Goal: Check status: Check status

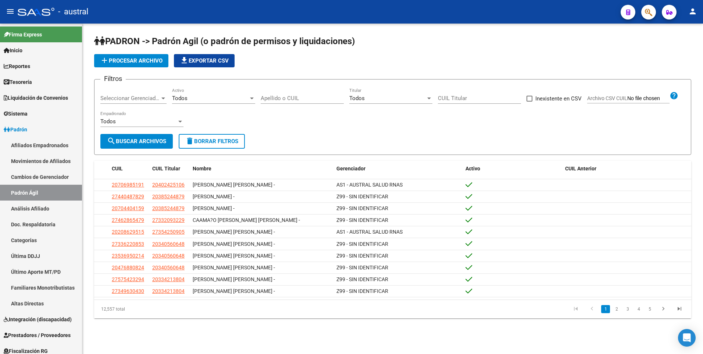
click at [486, 96] on input "CUIL Titular" at bounding box center [479, 98] width 83 height 7
paste input "20-33877269-7"
click at [122, 144] on span "search Buscar Archivos" at bounding box center [136, 141] width 59 height 7
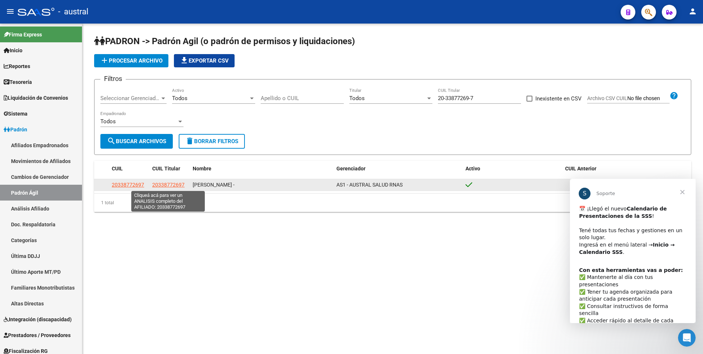
click at [174, 185] on span "20338772697" at bounding box center [168, 185] width 32 height 6
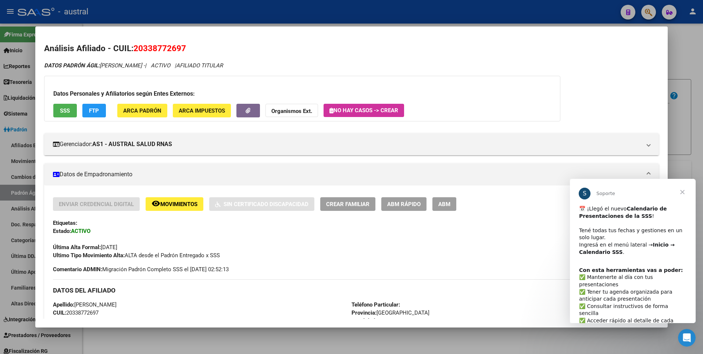
click at [681, 190] on span "Cerrar" at bounding box center [682, 192] width 26 height 26
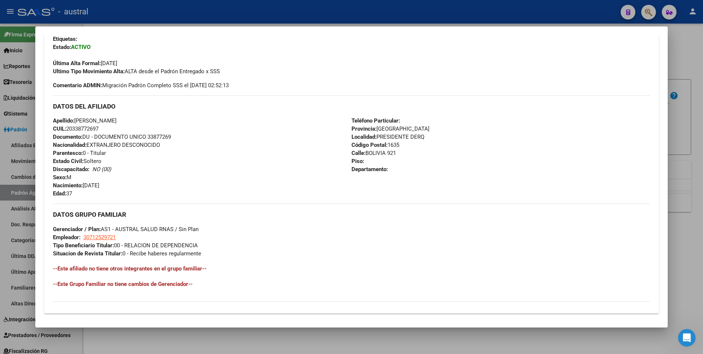
scroll to position [275, 0]
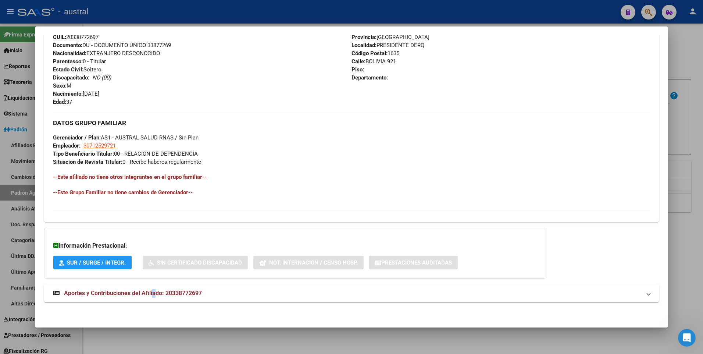
click at [154, 292] on span "Aportes y Contribuciones del Afiliado: 20338772697" at bounding box center [133, 292] width 138 height 7
drag, startPoint x: 154, startPoint y: 292, endPoint x: 132, endPoint y: 292, distance: 22.1
click at [132, 294] on span "Aportes y Contribuciones del Afiliado: 20338772697" at bounding box center [133, 295] width 138 height 7
click at [147, 292] on span "Aportes y Contribuciones del Afiliado: 20338772697" at bounding box center [133, 292] width 138 height 7
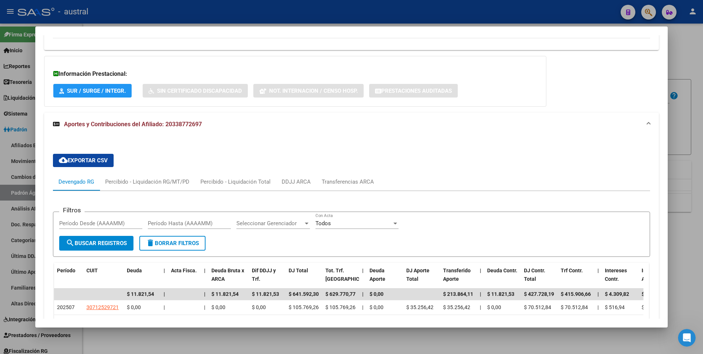
scroll to position [558, 0]
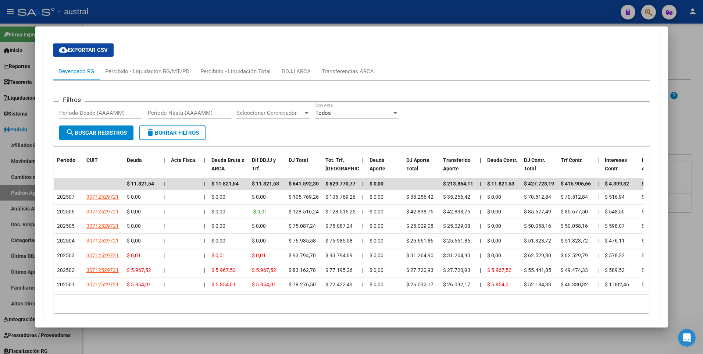
click at [688, 42] on div at bounding box center [351, 177] width 703 height 354
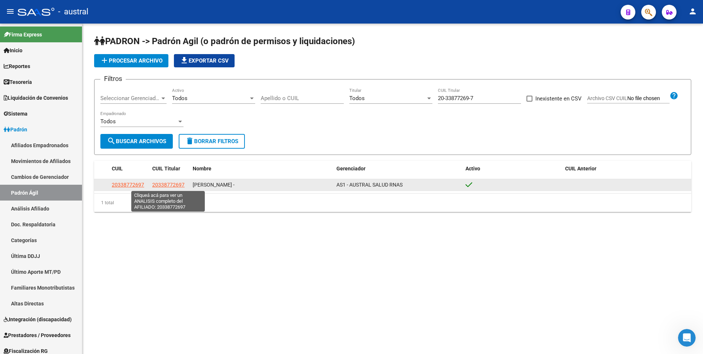
click at [176, 185] on span "20338772697" at bounding box center [168, 185] width 32 height 6
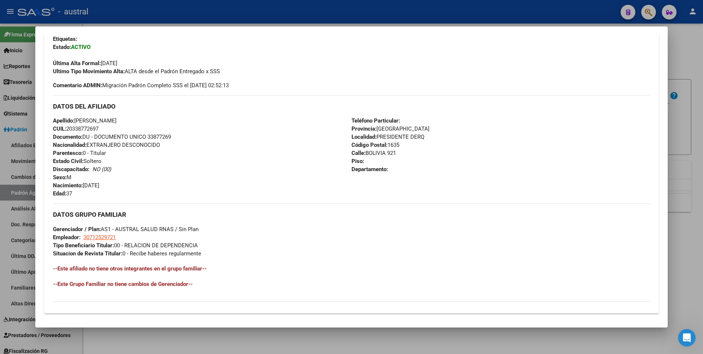
scroll to position [221, 0]
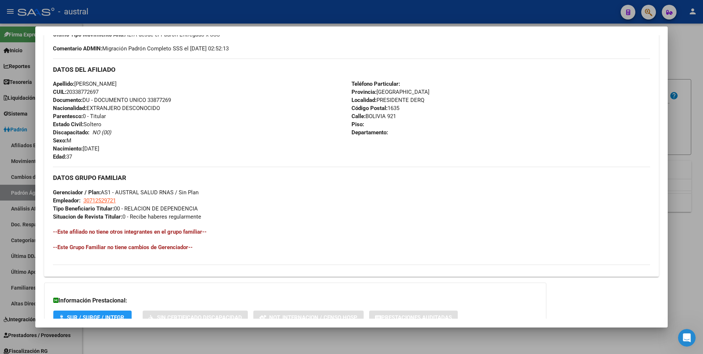
click at [690, 61] on div at bounding box center [351, 177] width 703 height 354
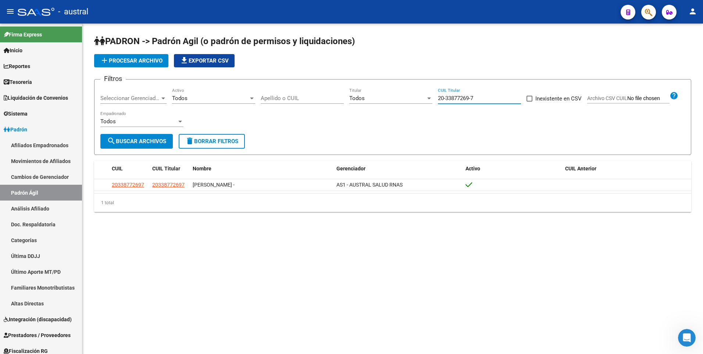
drag, startPoint x: 475, startPoint y: 97, endPoint x: 438, endPoint y: 99, distance: 36.8
click at [438, 99] on input "20-33877269-7" at bounding box center [479, 98] width 83 height 7
paste input "7-46195711-6"
type input "27-46195711-6"
click at [143, 141] on span "search Buscar Archivos" at bounding box center [136, 141] width 59 height 7
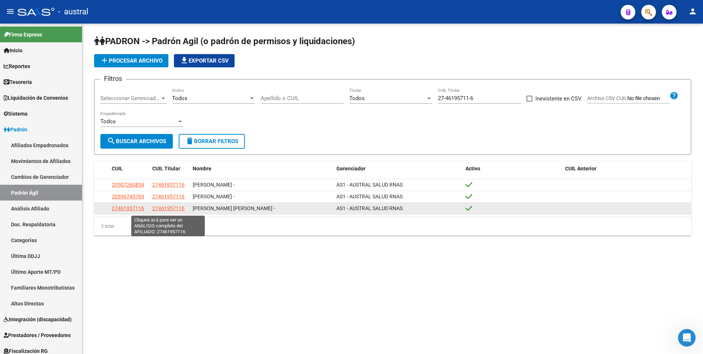
click at [180, 209] on span "27461957116" at bounding box center [168, 208] width 32 height 6
type textarea "27461957116"
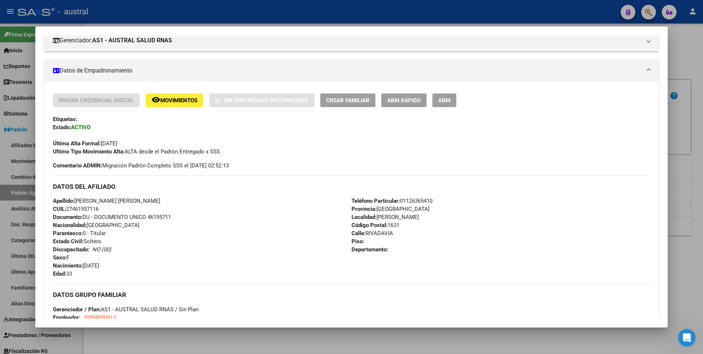
scroll to position [0, 0]
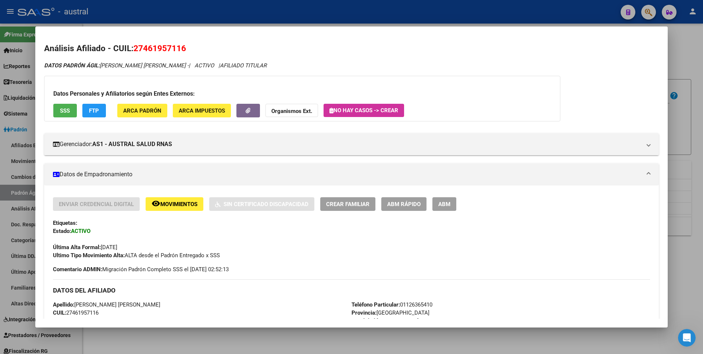
click at [94, 114] on button "FTP" at bounding box center [94, 111] width 24 height 14
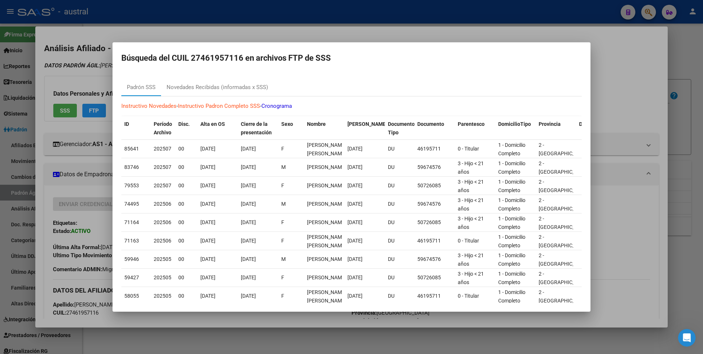
click at [292, 104] on link "Cronograma" at bounding box center [276, 106] width 31 height 7
click at [621, 58] on div at bounding box center [351, 177] width 703 height 354
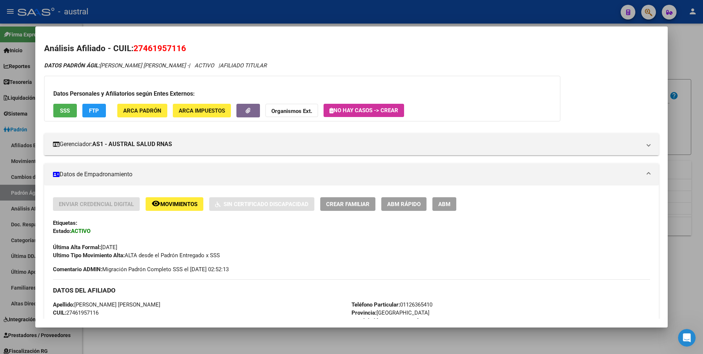
click at [690, 57] on div at bounding box center [351, 177] width 703 height 354
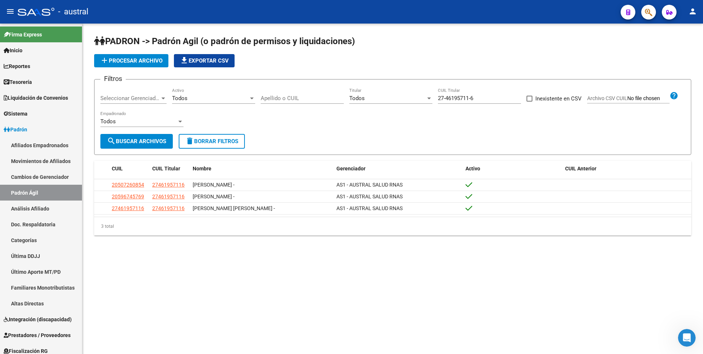
click at [499, 97] on input "27-46195711-6" at bounding box center [479, 98] width 83 height 7
type input "2"
paste input "20-33012961-2"
type input "20-33012961-2"
click at [133, 146] on button "search Buscar Archivos" at bounding box center [136, 141] width 72 height 15
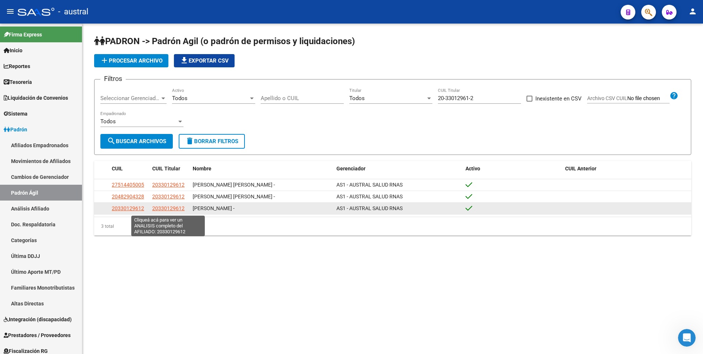
click at [176, 211] on span "20330129612" at bounding box center [168, 208] width 32 height 6
type textarea "20330129612"
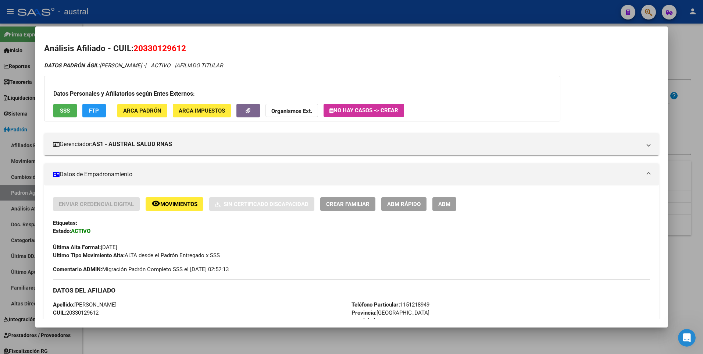
click at [96, 111] on span "FTP" at bounding box center [94, 110] width 10 height 7
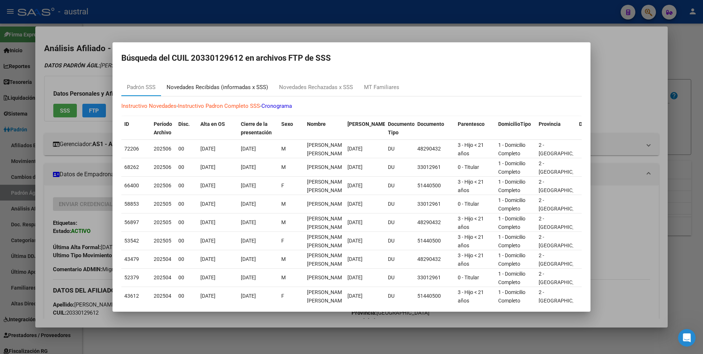
click at [208, 86] on div "Novedades Recibidas (informadas x SSS)" at bounding box center [217, 87] width 101 height 8
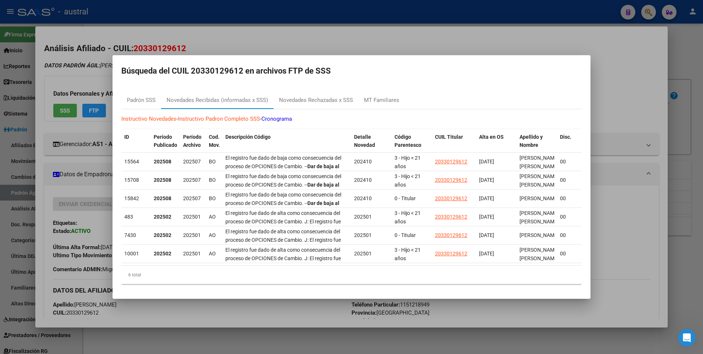
click at [629, 55] on div at bounding box center [351, 177] width 703 height 354
